Goal: Transaction & Acquisition: Book appointment/travel/reservation

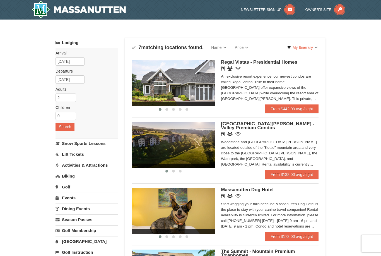
click at [66, 129] on button "Search" at bounding box center [65, 127] width 19 height 8
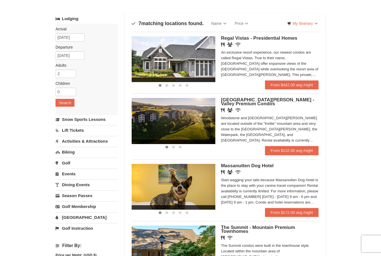
scroll to position [8, 0]
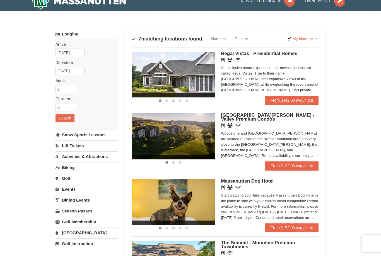
click at [273, 170] on link "From $132.00 avg /night" at bounding box center [292, 166] width 54 height 9
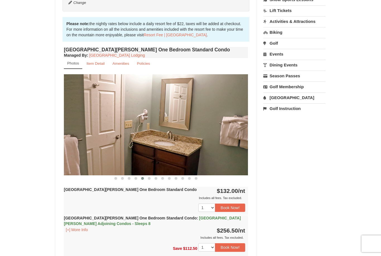
scroll to position [154, 0]
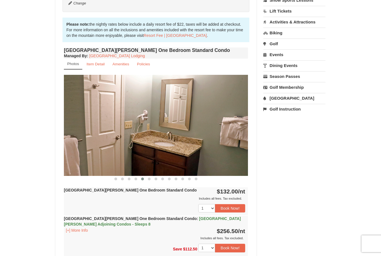
click at [228, 207] on button "Book Now!" at bounding box center [230, 208] width 30 height 8
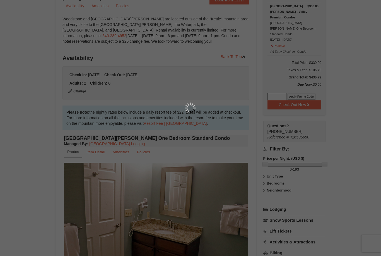
scroll to position [54, 0]
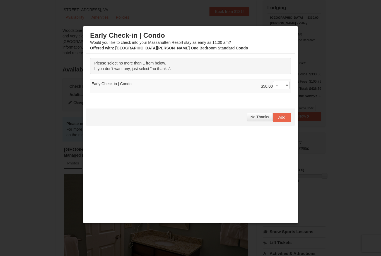
click at [200, 256] on div at bounding box center [190, 128] width 381 height 256
click at [264, 118] on span "No Thanks" at bounding box center [259, 117] width 19 height 4
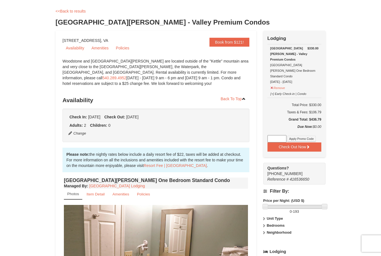
scroll to position [0, 0]
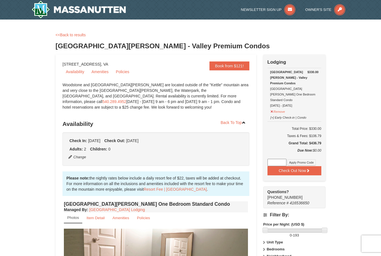
click at [138, 142] on span "Thursday Nov 6, 2025" at bounding box center [132, 140] width 12 height 4
click at [107, 143] on div "Check In: Monday Nov 3, 2025 Check Out: Thursday Nov 6, 2025 Adults: 2 Children…" at bounding box center [155, 148] width 187 height 33
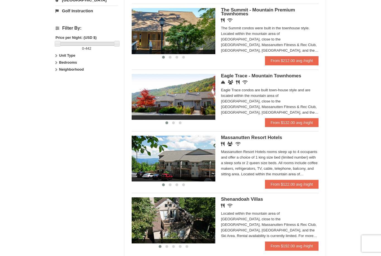
scroll to position [262, 0]
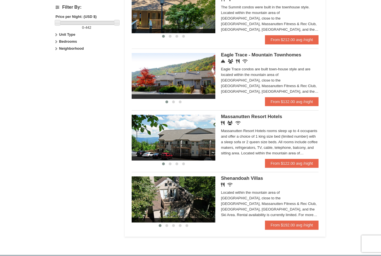
click at [300, 143] on div "Massanutten Resort Hotels rooms sleep up to 4 occupants and offer a choice of 1…" at bounding box center [270, 142] width 98 height 28
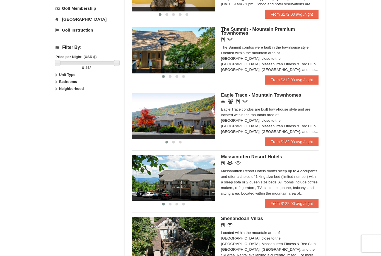
scroll to position [221, 0]
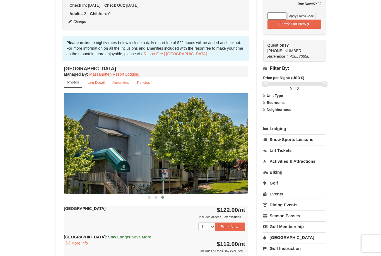
scroll to position [149, 0]
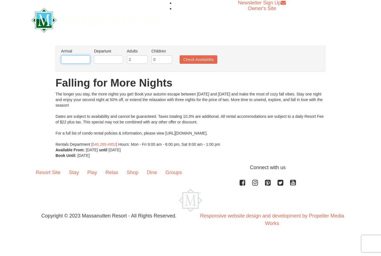
click at [72, 63] on input "text" at bounding box center [75, 59] width 29 height 8
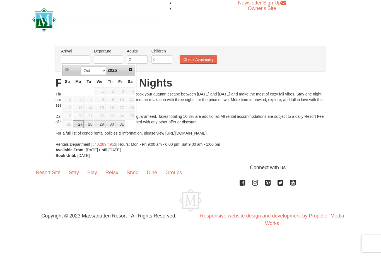
click at [129, 70] on span "Next" at bounding box center [130, 69] width 4 height 4
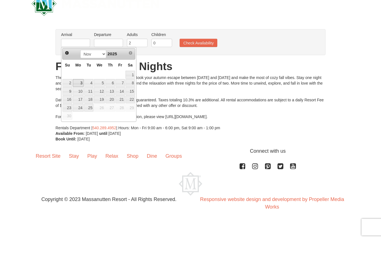
click at [78, 96] on link "3" at bounding box center [78, 100] width 11 height 8
type input "[DATE]"
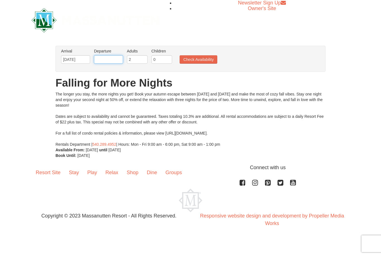
click at [114, 61] on input "text" at bounding box center [108, 59] width 29 height 8
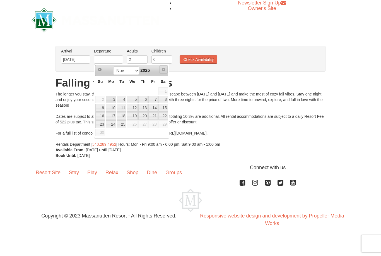
click at [163, 69] on span "Next" at bounding box center [163, 69] width 4 height 4
click at [136, 101] on link "5" at bounding box center [132, 100] width 11 height 8
type input "11/05/2025"
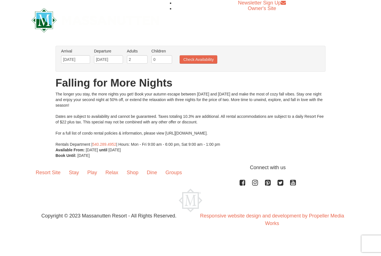
click at [209, 59] on button "Check Availability" at bounding box center [199, 59] width 38 height 8
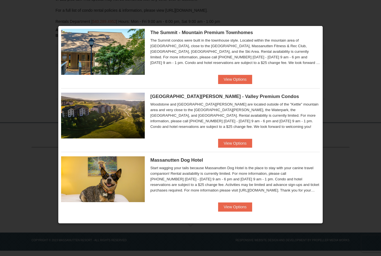
scroll to position [270, 0]
click at [231, 209] on button "View Options" at bounding box center [235, 207] width 34 height 9
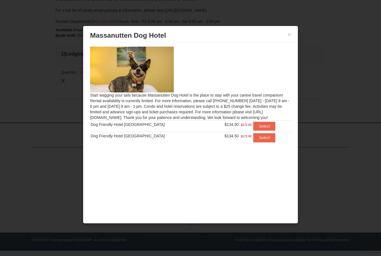
click at [259, 124] on button "Select" at bounding box center [264, 126] width 22 height 9
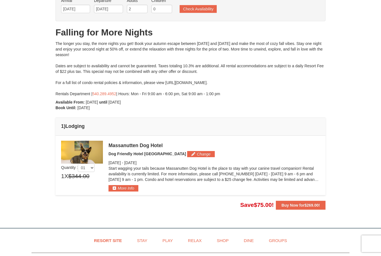
scroll to position [37, 0]
click at [147, 144] on div "Massanutten Dog Hotel" at bounding box center [214, 146] width 211 height 6
click at [95, 155] on img at bounding box center [82, 152] width 42 height 23
click at [283, 201] on button "Buy Now for $269.00 !" at bounding box center [301, 205] width 50 height 9
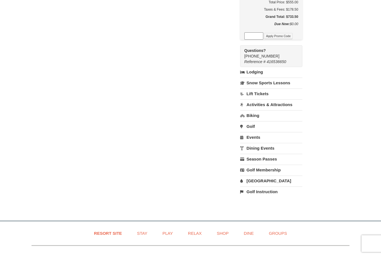
scroll to position [189, 0]
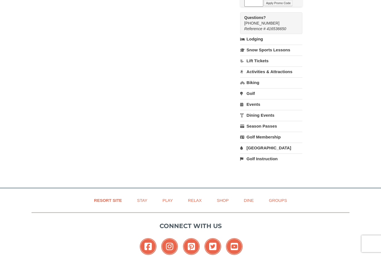
click at [272, 56] on link "Lift Tickets" at bounding box center [271, 61] width 62 height 10
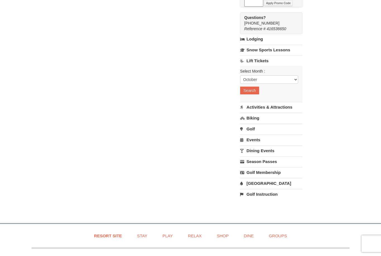
click at [257, 86] on button "Search" at bounding box center [249, 90] width 19 height 8
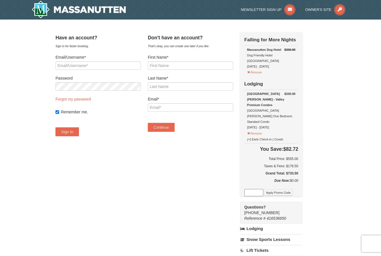
scroll to position [207, 0]
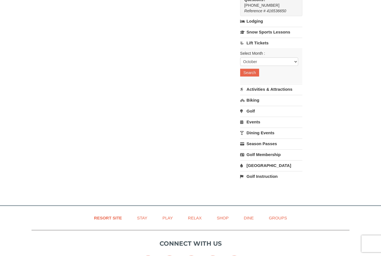
click at [273, 117] on link "Events" at bounding box center [271, 122] width 62 height 10
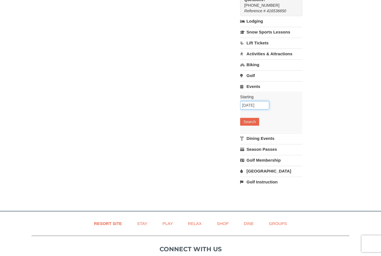
click at [265, 101] on input "10/06/2025" at bounding box center [254, 105] width 29 height 8
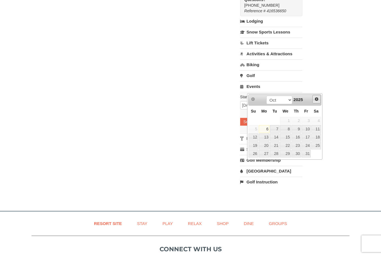
click at [314, 100] on link "Next" at bounding box center [316, 99] width 8 height 8
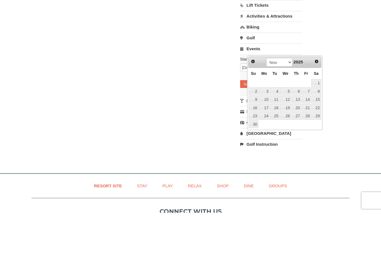
click at [266, 131] on link "3" at bounding box center [264, 135] width 11 height 8
type input "[DATE]"
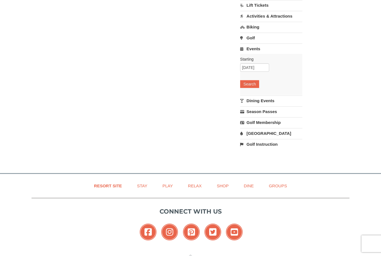
click at [259, 80] on button "Search" at bounding box center [249, 84] width 19 height 8
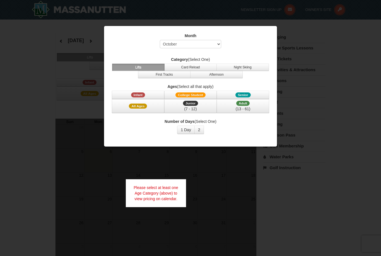
select select "10"
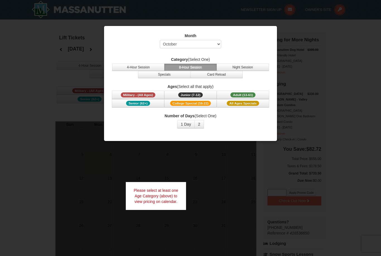
click at [231, 160] on div at bounding box center [190, 128] width 381 height 256
click at [305, 42] on div at bounding box center [190, 128] width 381 height 256
click at [60, 140] on div at bounding box center [190, 128] width 381 height 256
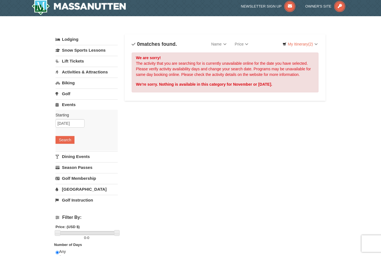
scroll to position [3, 0]
click at [99, 73] on link "Activities & Attractions" at bounding box center [87, 72] width 62 height 10
click at [67, 108] on button "Search" at bounding box center [65, 107] width 19 height 8
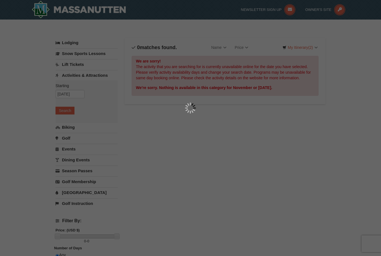
scroll to position [21, 0]
